Goal: Find specific page/section: Find specific page/section

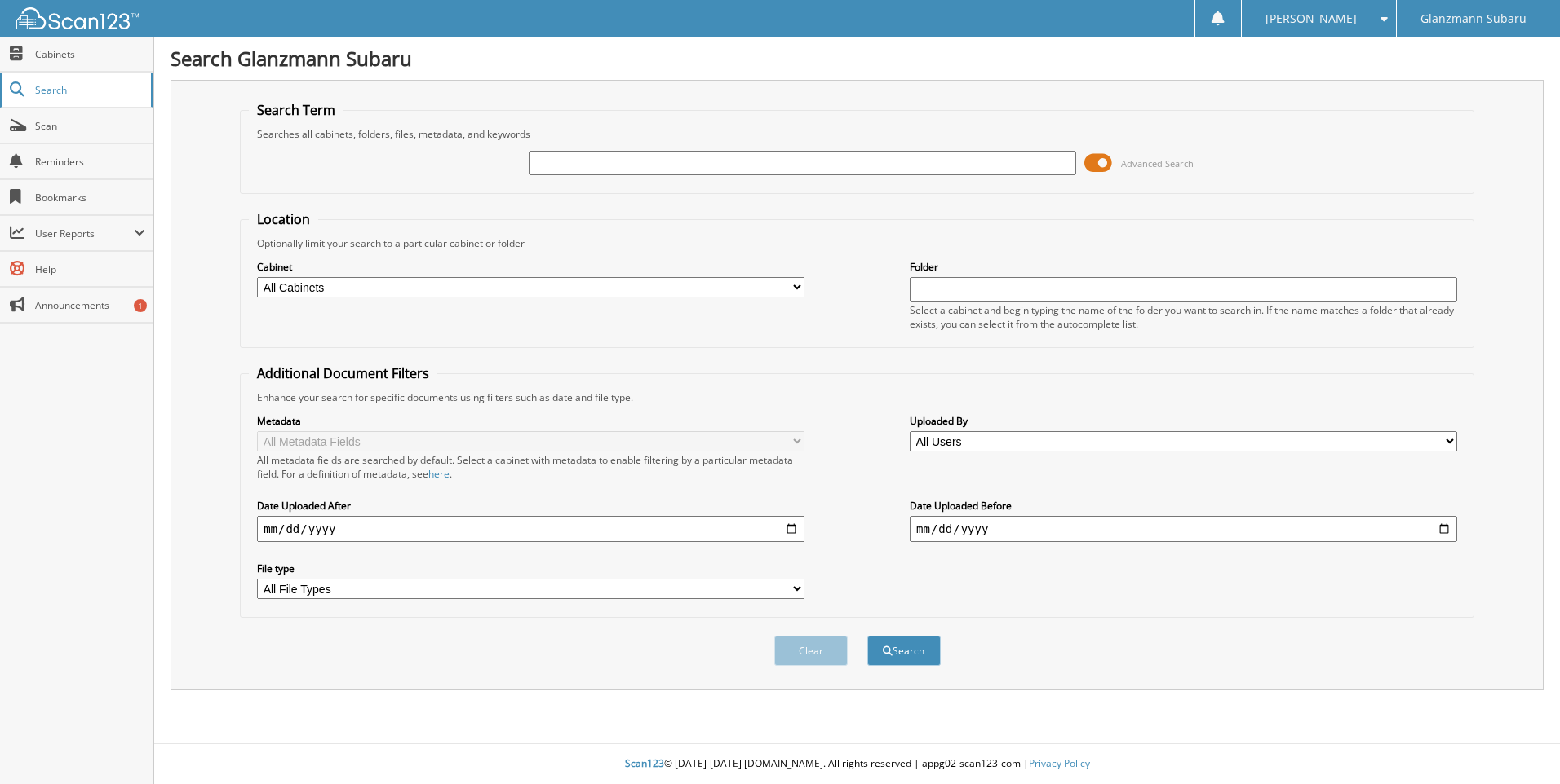
click at [47, 93] on span "Search" at bounding box center [89, 90] width 108 height 13
type input "6215004"
click at [867, 636] on button "Search" at bounding box center [904, 651] width 74 height 31
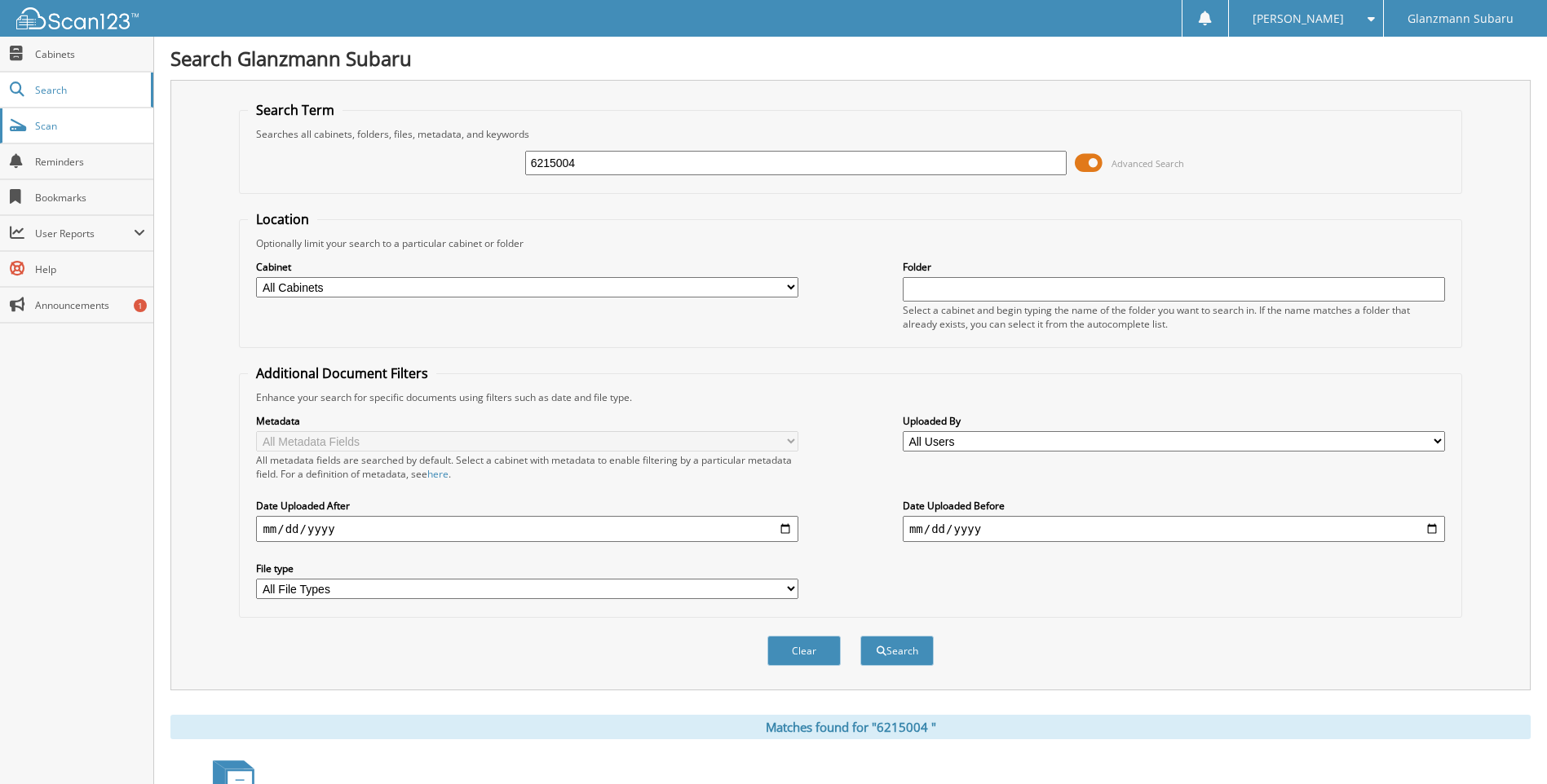
click at [51, 124] on span "Scan" at bounding box center [90, 126] width 110 height 13
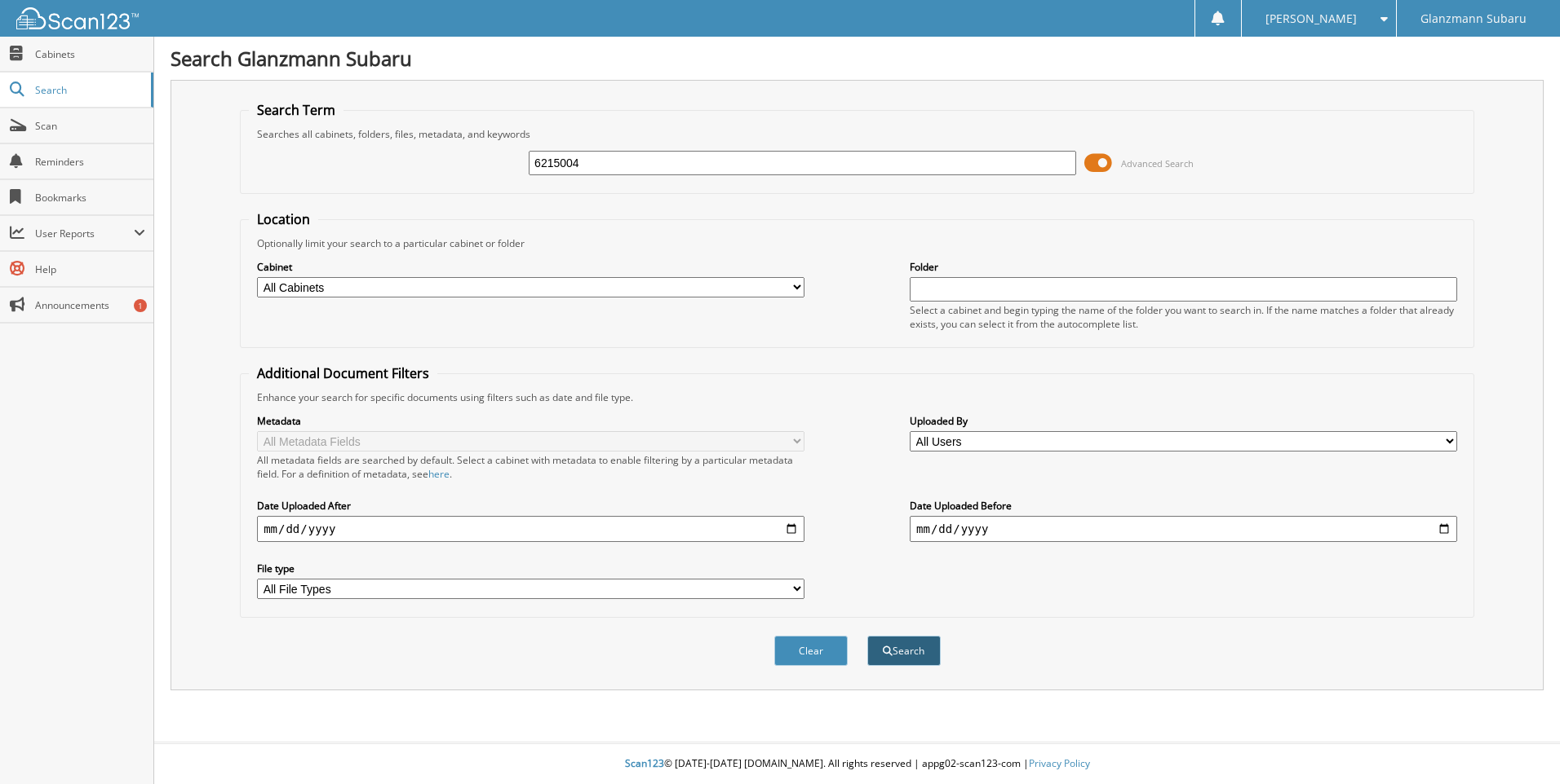
type input "6215004"
click at [915, 651] on button "Search" at bounding box center [904, 651] width 74 height 31
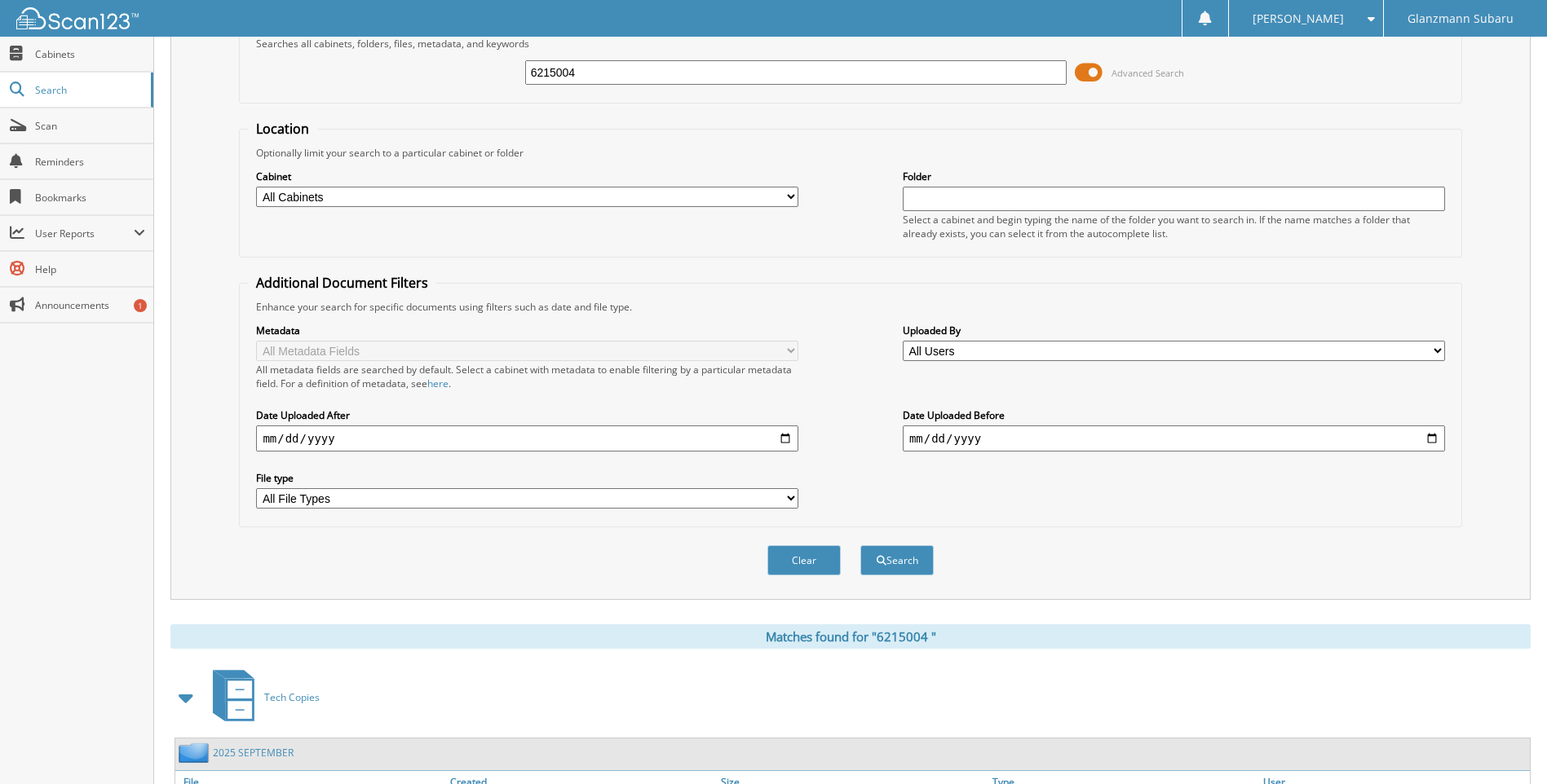
scroll to position [217, 0]
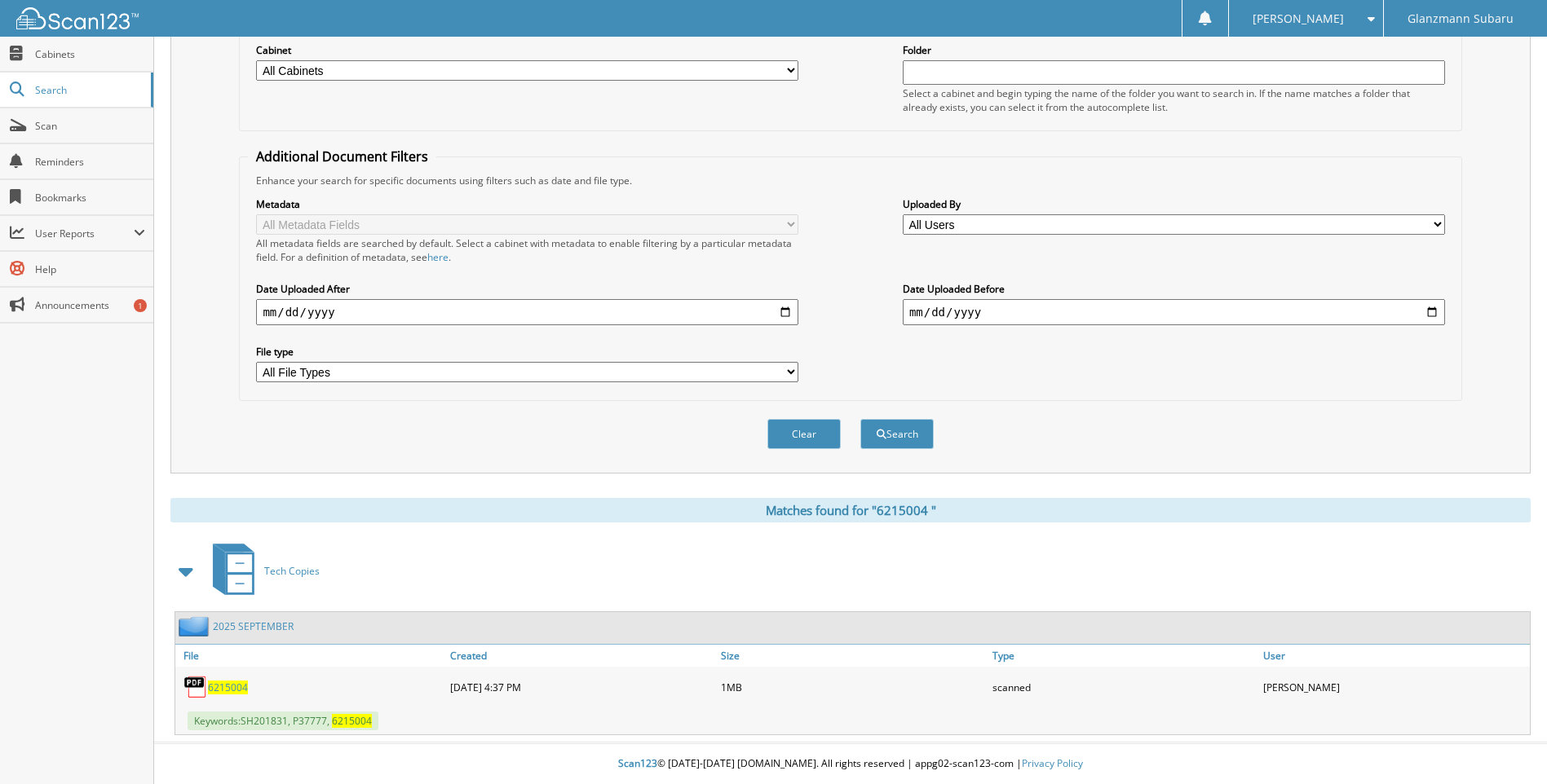
click at [232, 684] on span "6 2 1 5 0 0 4" at bounding box center [227, 687] width 40 height 13
